Goal: Task Accomplishment & Management: Manage account settings

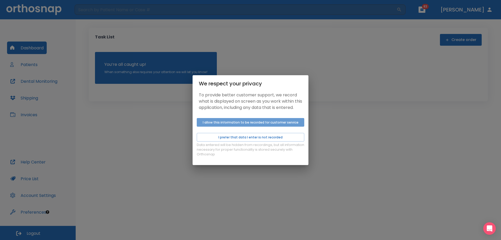
drag, startPoint x: 215, startPoint y: 127, endPoint x: 171, endPoint y: 109, distance: 47.9
click at [215, 127] on button "I allow this information to be recorded for customer service" at bounding box center [251, 122] width 108 height 9
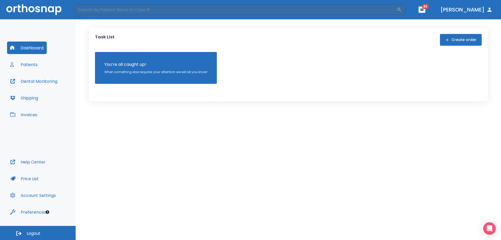
click at [34, 64] on button "Patients" at bounding box center [24, 64] width 34 height 13
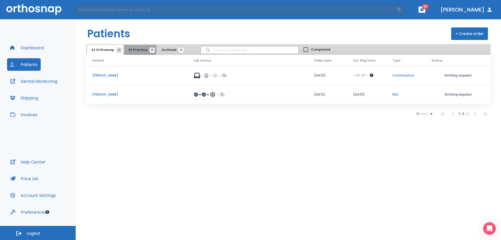
click at [140, 50] on span "At Practice 19" at bounding box center [140, 50] width 24 height 5
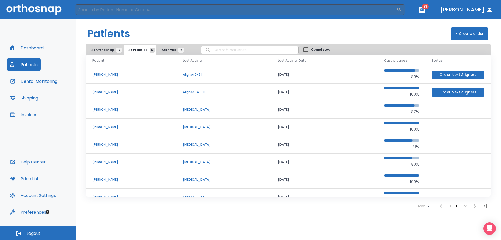
click at [426, 206] on icon at bounding box center [429, 206] width 6 height 6
click at [422, 226] on p "100" at bounding box center [419, 227] width 5 height 5
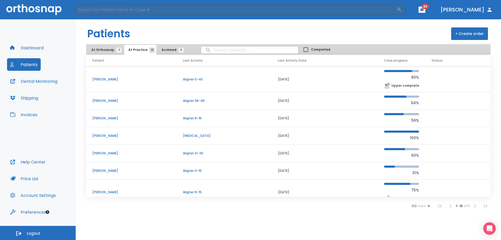
scroll to position [183, 0]
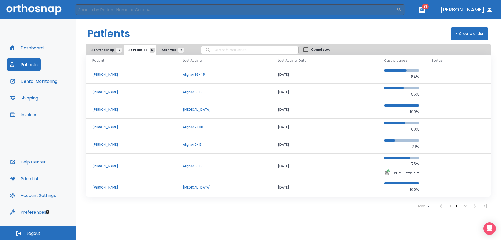
click at [108, 145] on p "[PERSON_NAME]" at bounding box center [131, 144] width 78 height 5
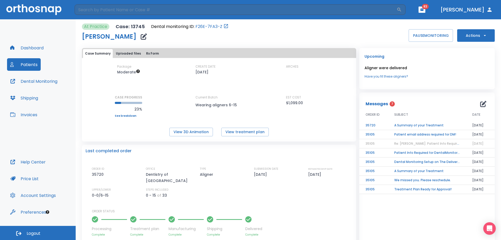
click at [462, 33] on button "Actions" at bounding box center [477, 35] width 38 height 13
click at [468, 78] on p "Order Next Aligners" at bounding box center [473, 76] width 30 height 5
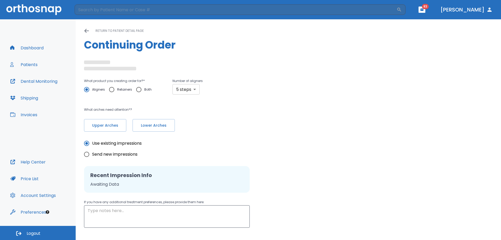
click at [186, 86] on body "​ 83 [PERSON_NAME] Dashboard Patients Dental Monitoring Shipping Invoices Help …" at bounding box center [250, 120] width 501 height 240
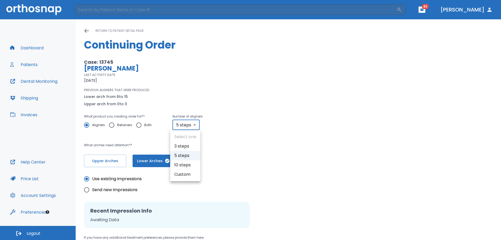
click at [184, 127] on div at bounding box center [250, 120] width 501 height 240
click at [184, 127] on body "​ 83 [PERSON_NAME] Dashboard Patients Dental Monitoring Shipping Invoices Help …" at bounding box center [250, 120] width 501 height 240
click at [184, 164] on li "10 steps" at bounding box center [185, 164] width 30 height 9
type input "10"
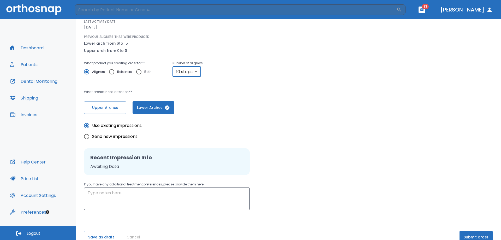
scroll to position [65, 0]
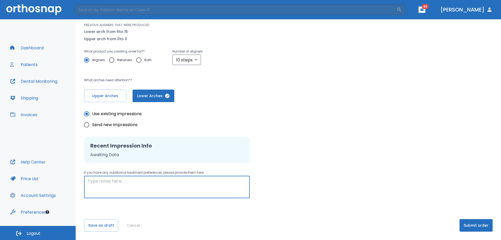
click at [186, 181] on textarea at bounding box center [167, 187] width 159 height 18
type textarea "PLEASE RUSH THIS CASE"
click at [469, 220] on button "Submit order" at bounding box center [476, 225] width 33 height 13
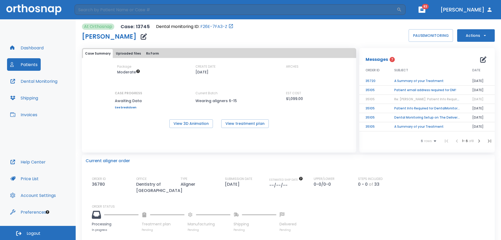
click at [32, 49] on button "Dashboard" at bounding box center [27, 48] width 40 height 13
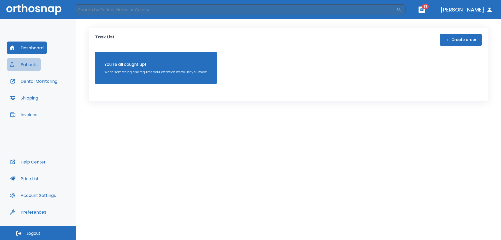
click at [34, 62] on button "Patients" at bounding box center [24, 64] width 34 height 13
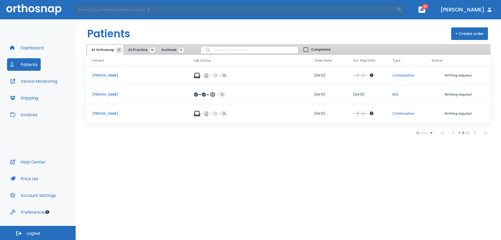
click at [134, 48] on span "At Practice 18" at bounding box center [140, 50] width 24 height 5
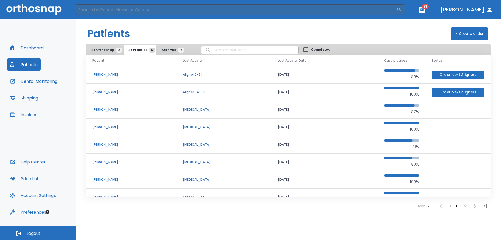
click at [414, 207] on span "10" at bounding box center [415, 206] width 3 height 4
click at [419, 218] on li "25" at bounding box center [420, 214] width 14 height 13
click at [415, 205] on span "25" at bounding box center [415, 206] width 4 height 4
click at [420, 226] on p "100" at bounding box center [419, 227] width 5 height 5
click at [106, 50] on span "At Orthosnap 3" at bounding box center [105, 50] width 28 height 5
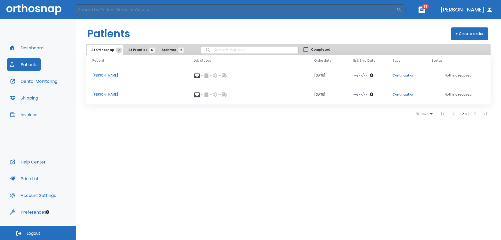
click at [114, 74] on p "[PERSON_NAME]" at bounding box center [136, 75] width 89 height 5
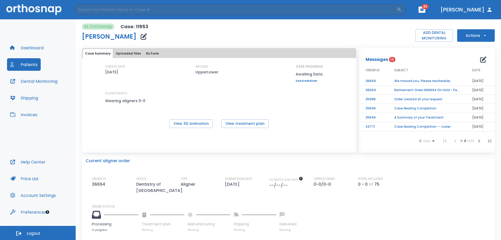
click at [38, 44] on button "Dashboard" at bounding box center [27, 48] width 40 height 13
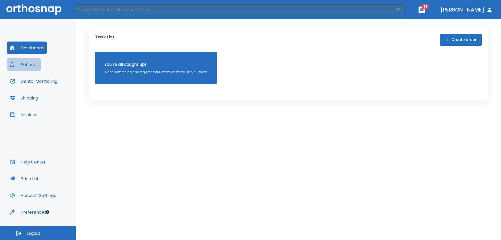
click at [35, 60] on button "Patients" at bounding box center [24, 64] width 34 height 13
